Goal: Complete application form: Complete application form

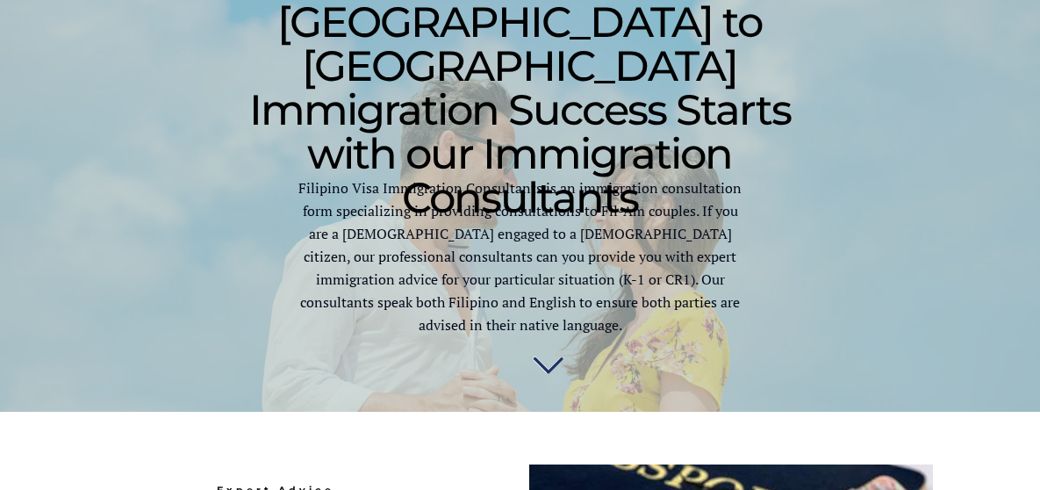
scroll to position [734, 0]
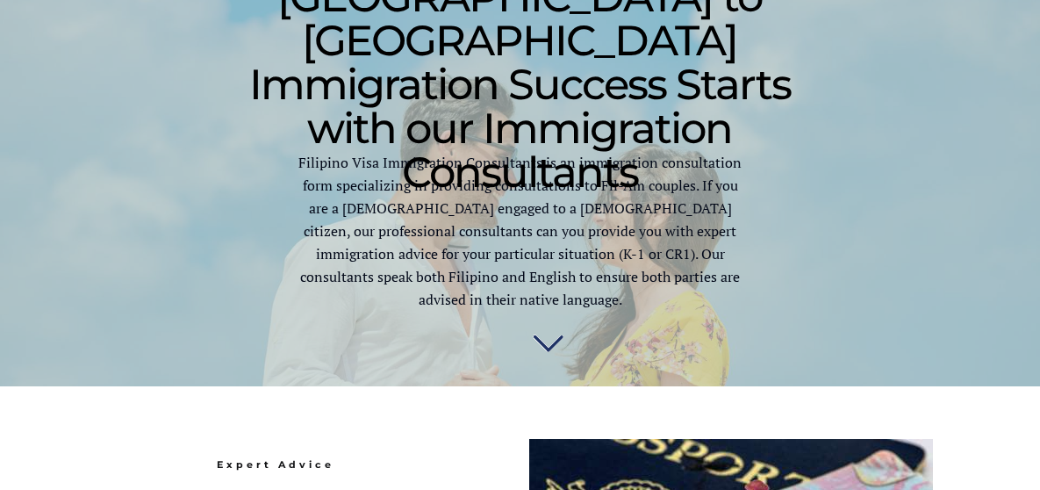
click at [544, 335] on img at bounding box center [548, 342] width 31 height 35
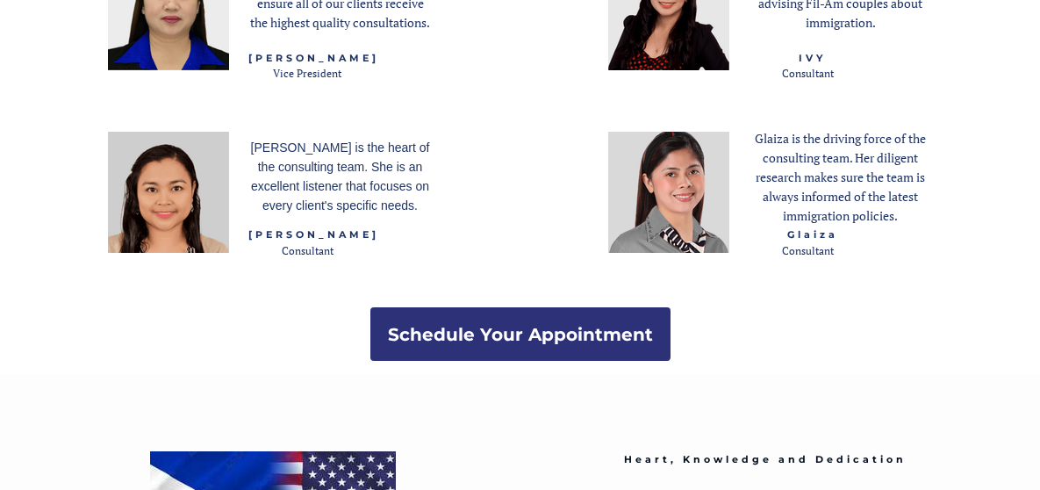
scroll to position [2139, 0]
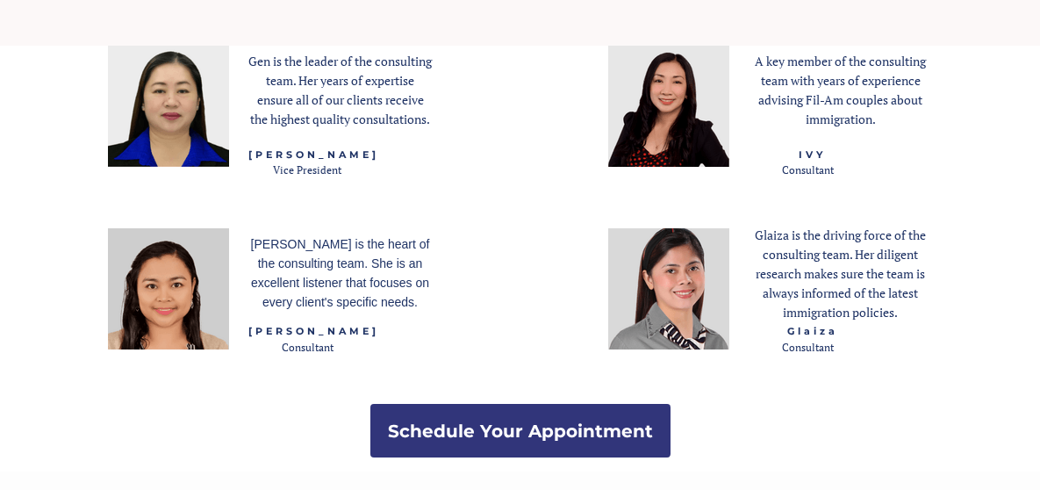
click at [498, 429] on strong "Schedule Your Appointment" at bounding box center [520, 431] width 265 height 21
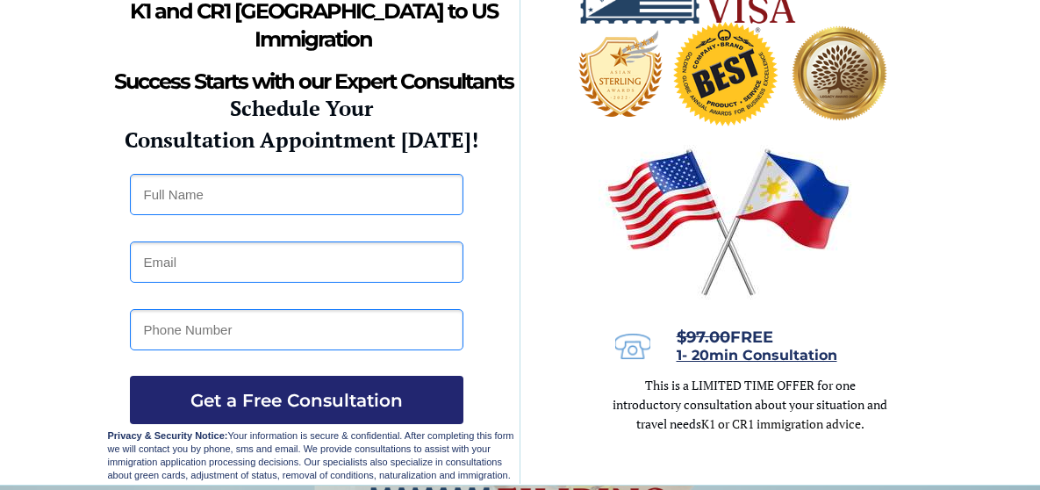
click at [235, 189] on input "text" at bounding box center [297, 194] width 334 height 41
type input "Paul Cox"
type input "prc1333@gmail.com"
type input "4844593019"
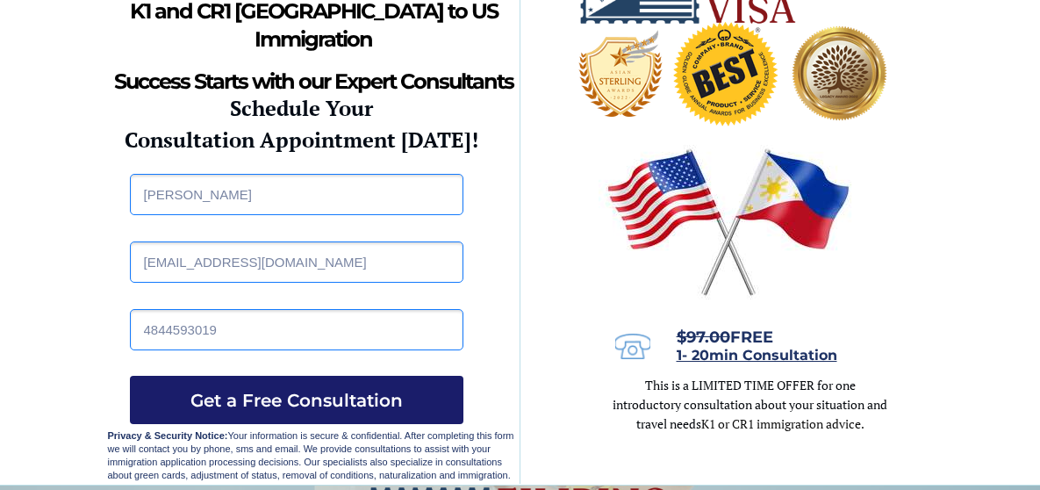
click at [284, 406] on span "Get a Free Consultation" at bounding box center [297, 400] width 334 height 21
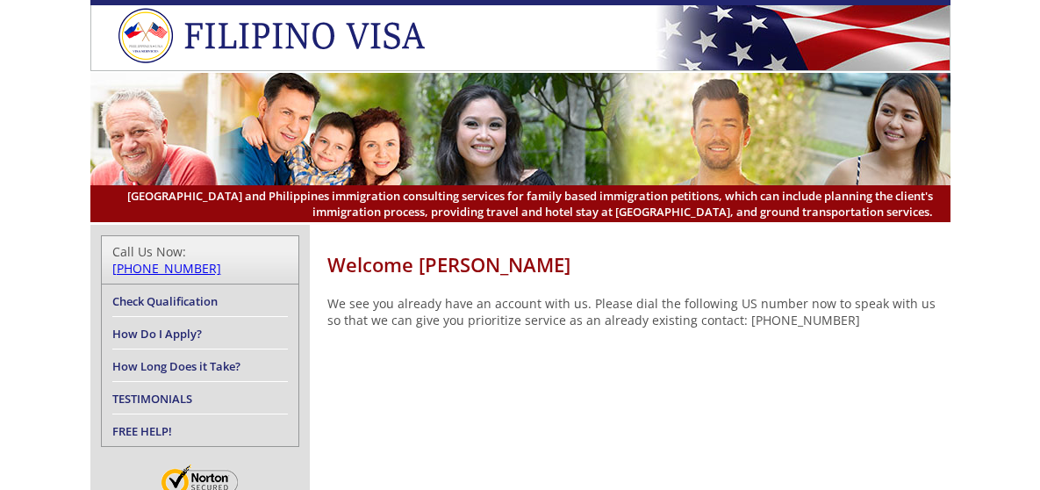
click at [200, 358] on link "How Long Does it Take?" at bounding box center [176, 366] width 128 height 16
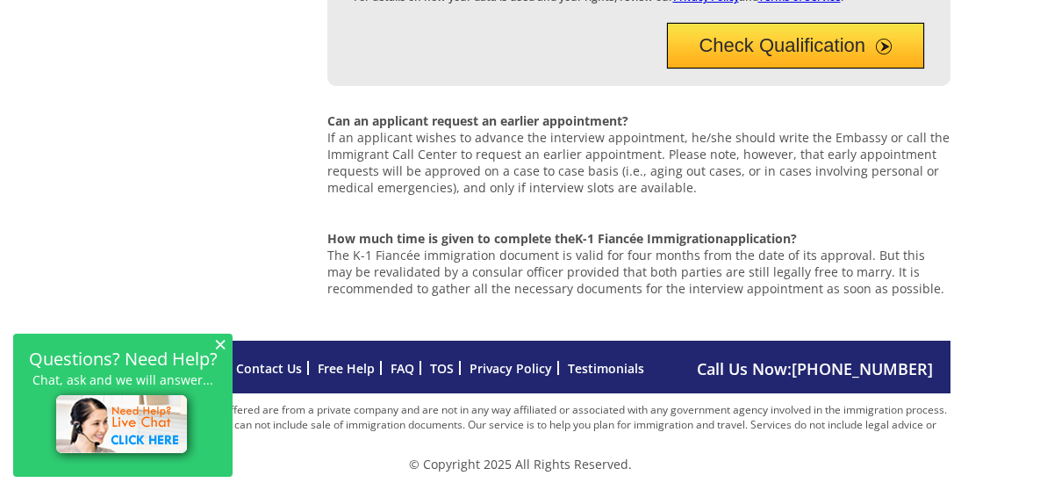
scroll to position [1191, 0]
click at [773, 38] on button "Check Qualification" at bounding box center [795, 46] width 257 height 46
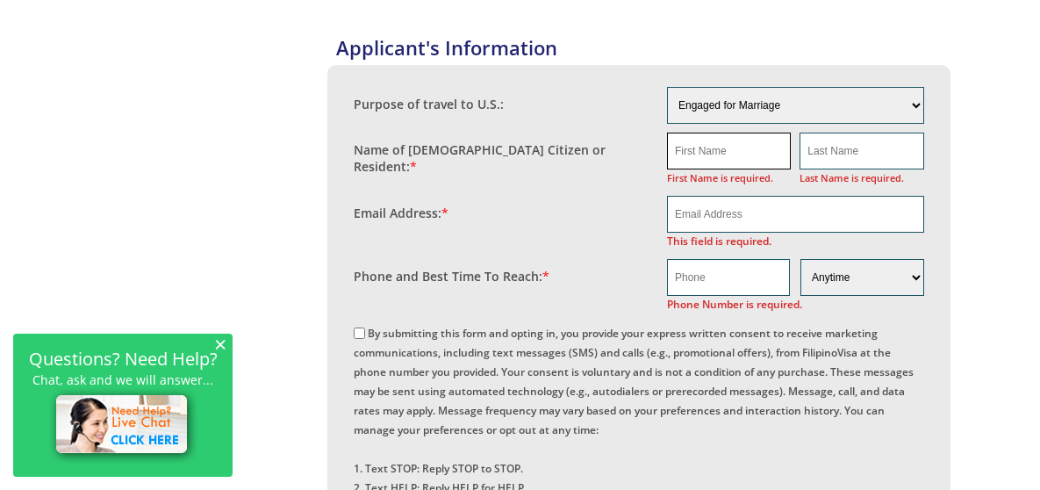
scroll to position [657, 0]
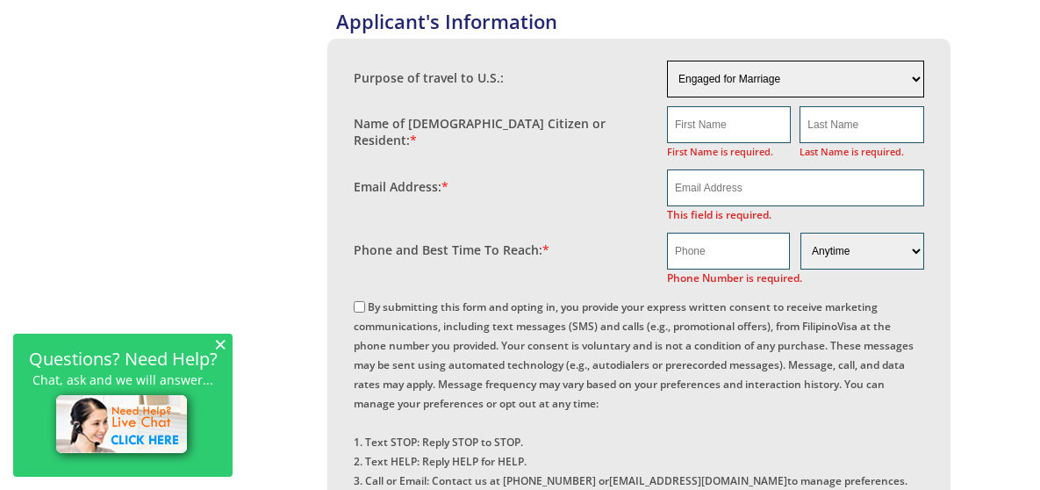
click at [774, 84] on select "Engaged for Marriage Already Married to U.S. Citizen / Resident For Short Term …" at bounding box center [795, 79] width 257 height 37
select select "2"
click at [667, 63] on select "Engaged for Marriage Already Married to U.S. Citizen / Resident For Short Term …" at bounding box center [795, 79] width 257 height 37
click at [754, 132] on input "text" at bounding box center [729, 124] width 124 height 37
type input "Paul"
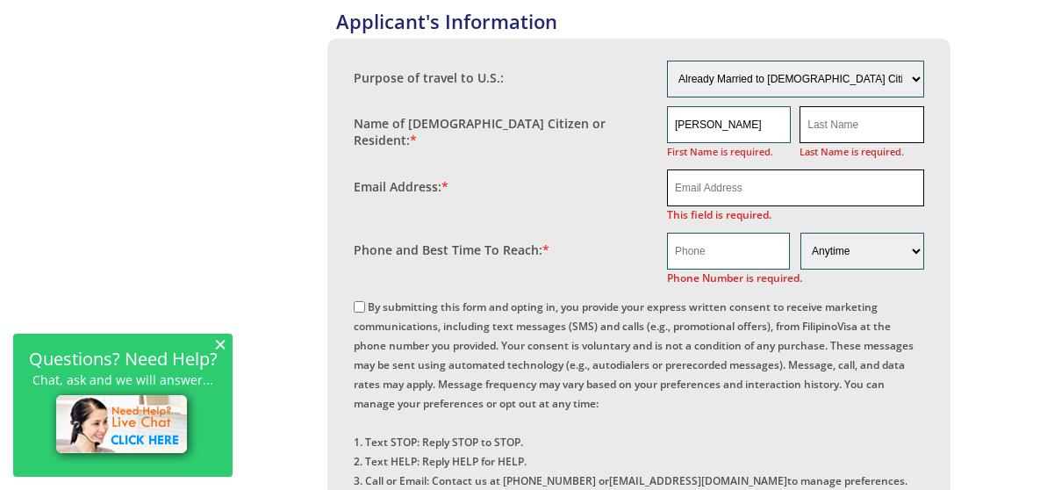
type input "Cox"
type input "prc1333@gmail.com"
type input "4844593019"
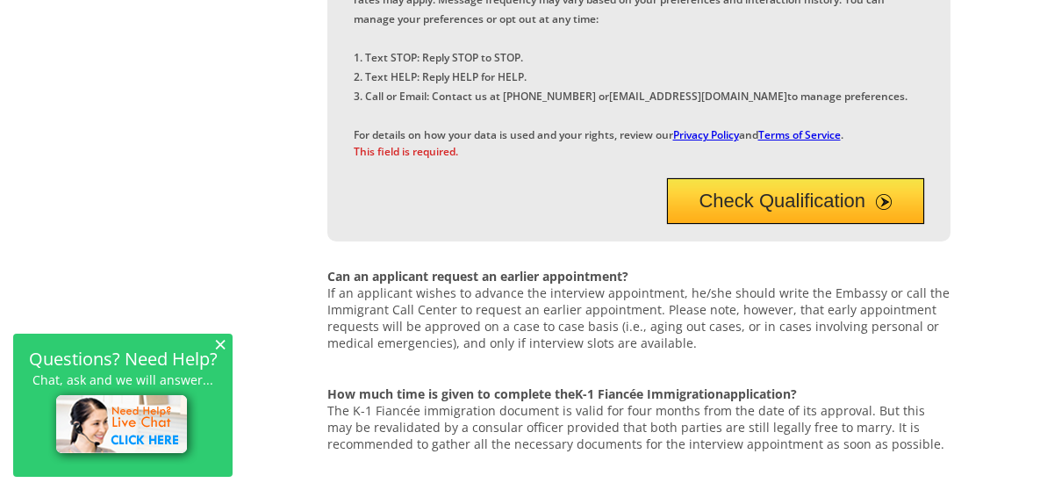
scroll to position [1008, 0]
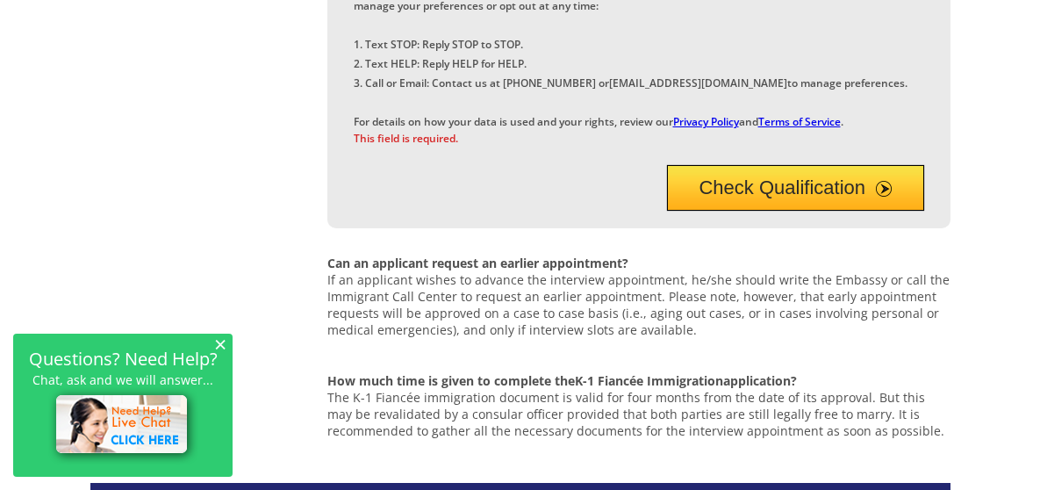
click at [769, 211] on button "Check Qualification" at bounding box center [795, 188] width 257 height 46
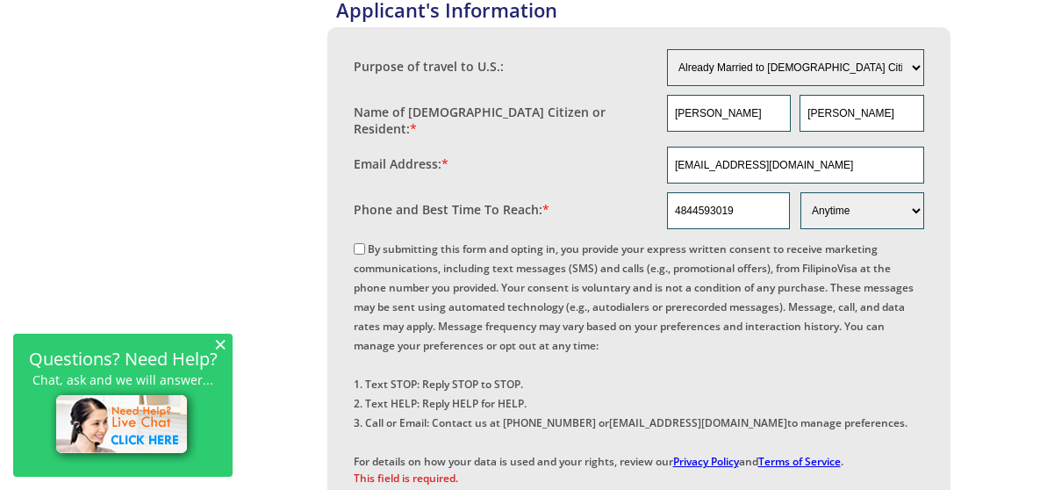
click at [358, 243] on input "By submitting this form and opting in, you provide your express written consent…" at bounding box center [359, 248] width 11 height 11
checkbox input "true"
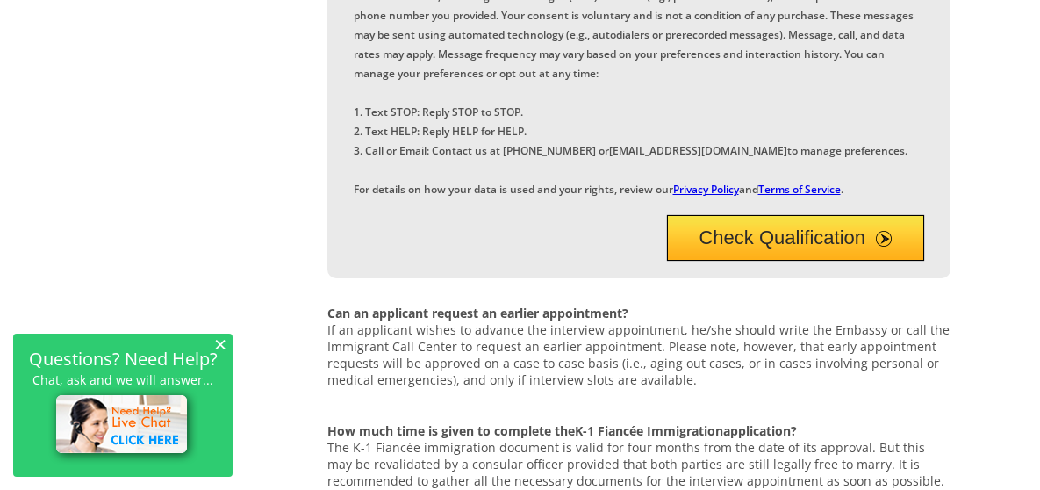
scroll to position [1019, 0]
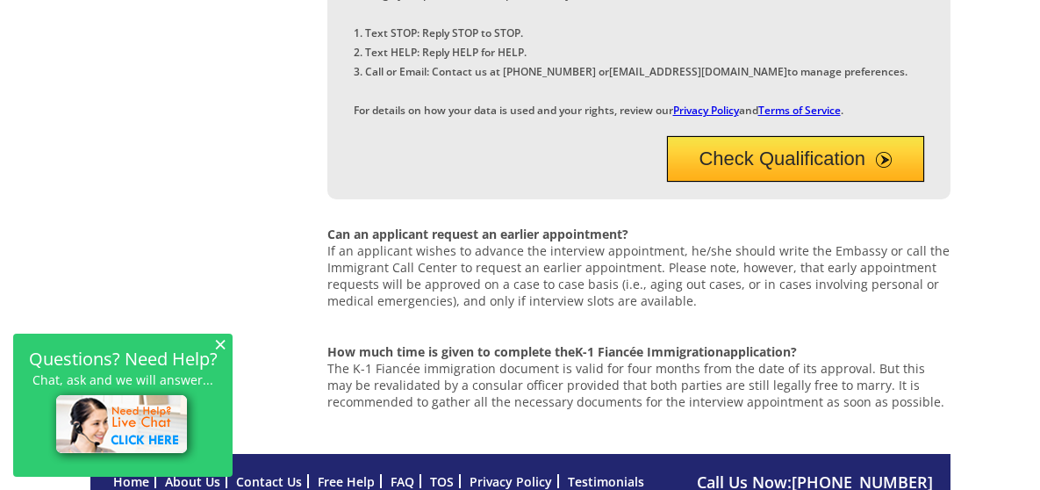
click at [806, 182] on button "Check Qualification" at bounding box center [795, 159] width 257 height 46
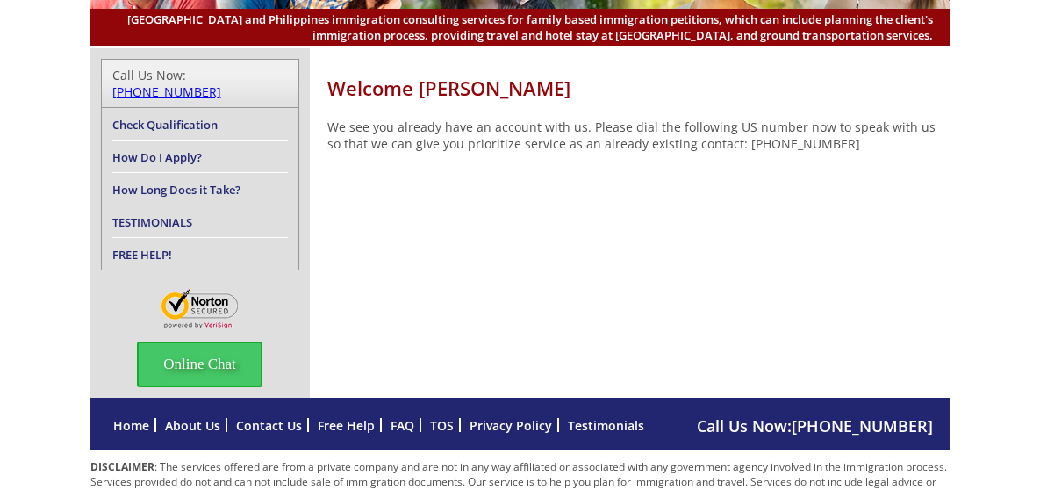
scroll to position [213, 0]
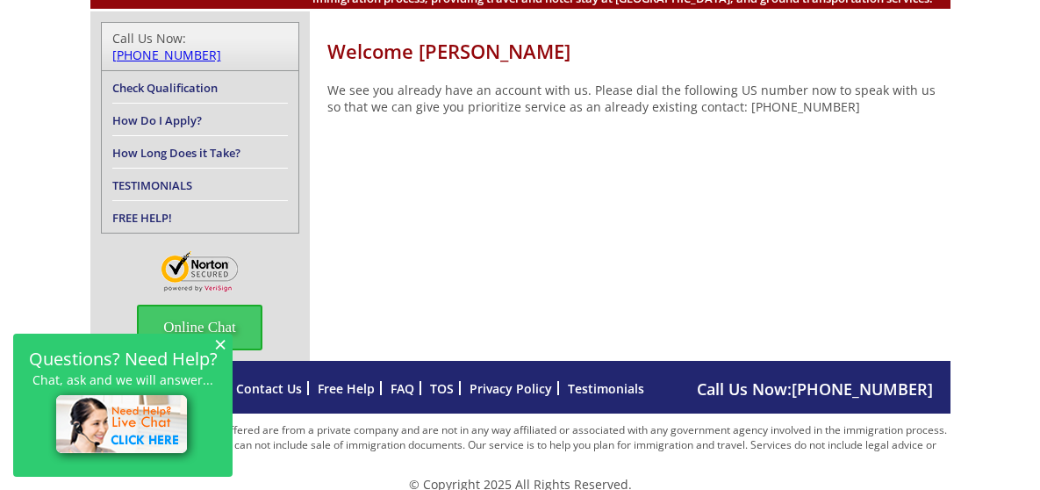
click at [739, 378] on span "Call Us Now: [PHONE_NUMBER]" at bounding box center [815, 388] width 236 height 21
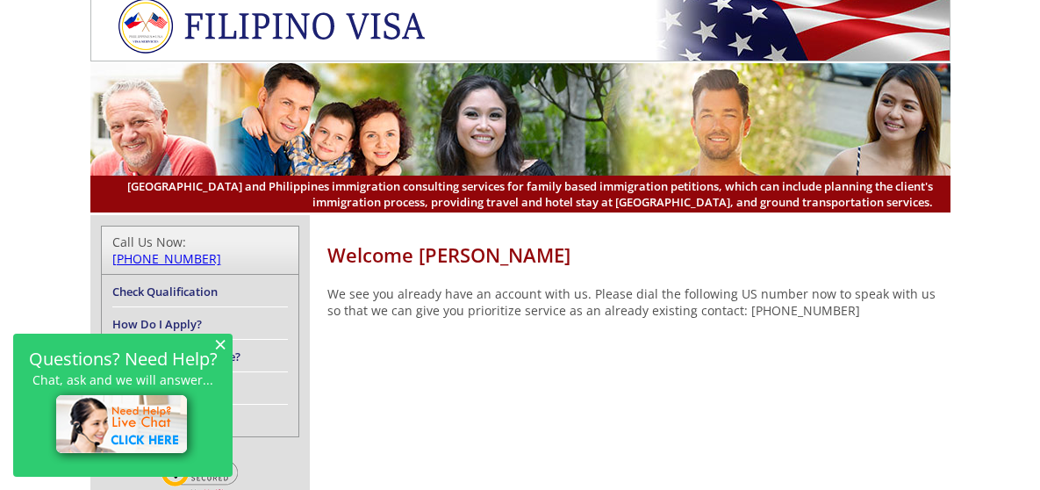
scroll to position [0, 0]
